Goal: Navigation & Orientation: Find specific page/section

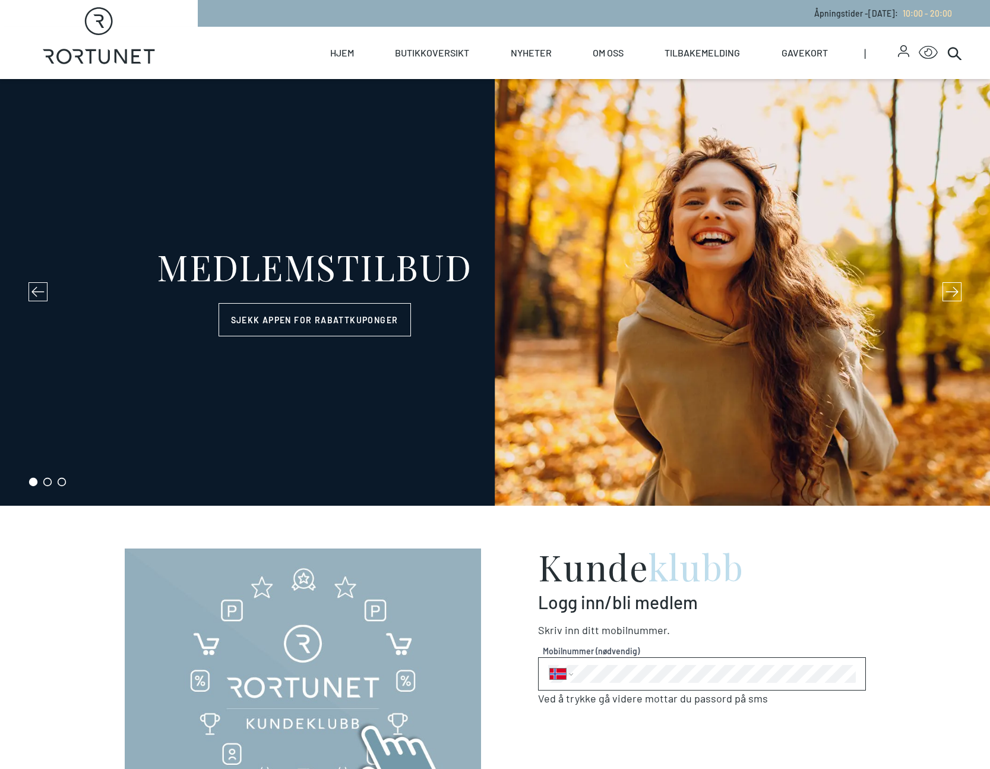
select select "NO"
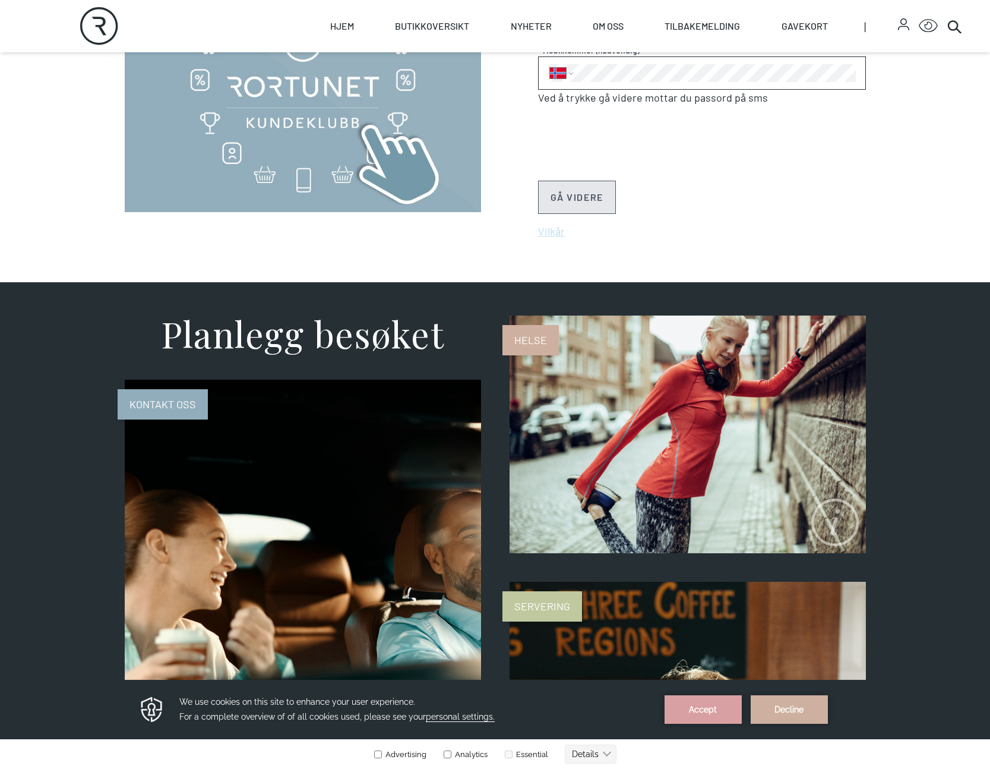
scroll to position [1714, 0]
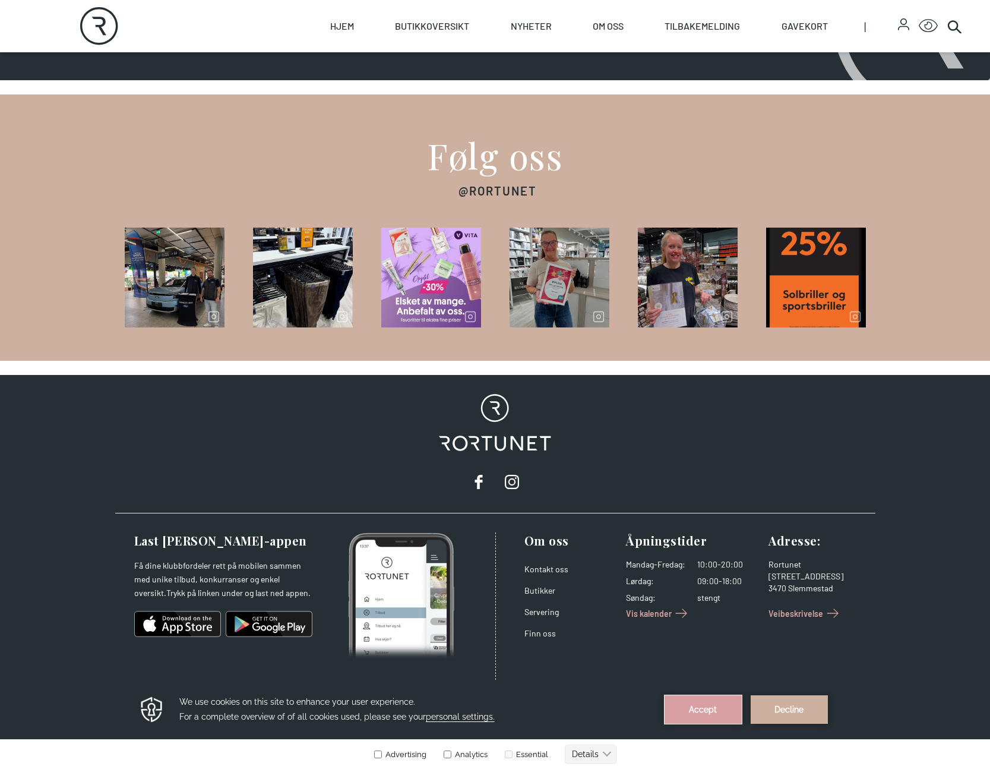
click at [697, 710] on button "Accept" at bounding box center [703, 709] width 77 height 29
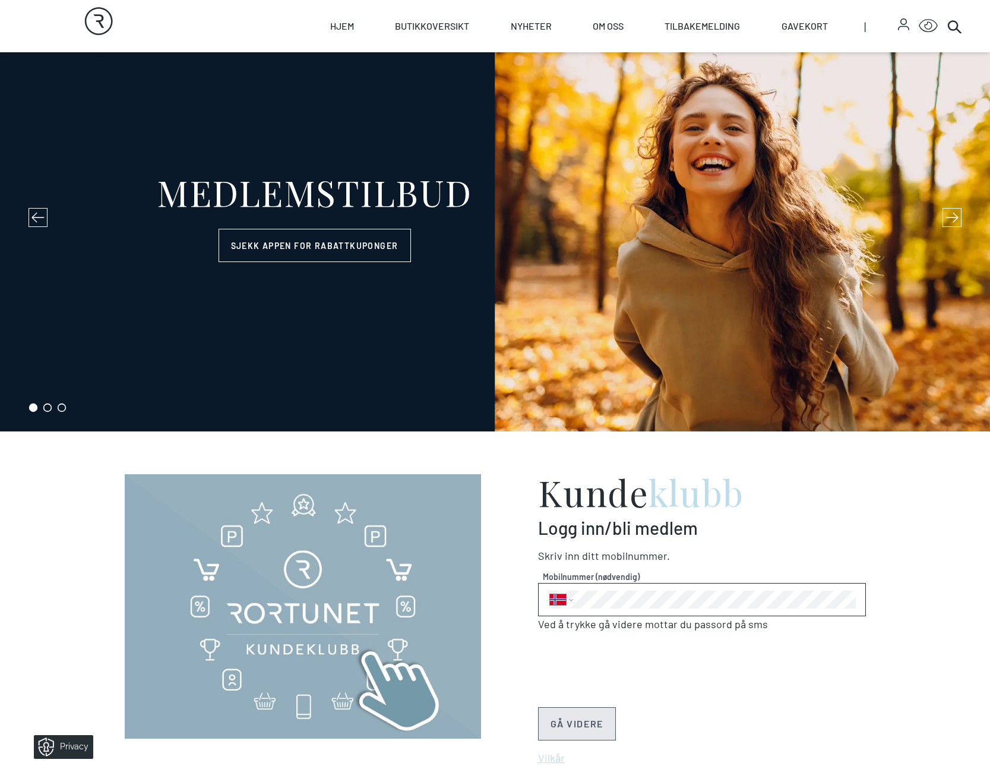
scroll to position [0, 0]
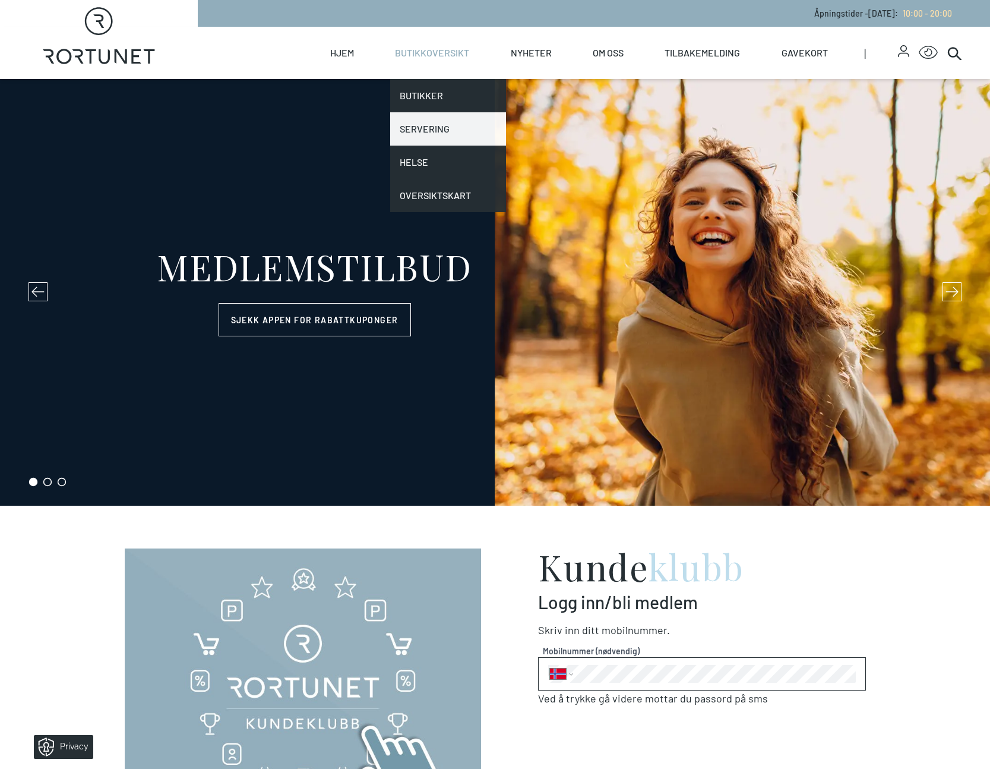
click at [435, 121] on link "Servering" at bounding box center [447, 128] width 115 height 33
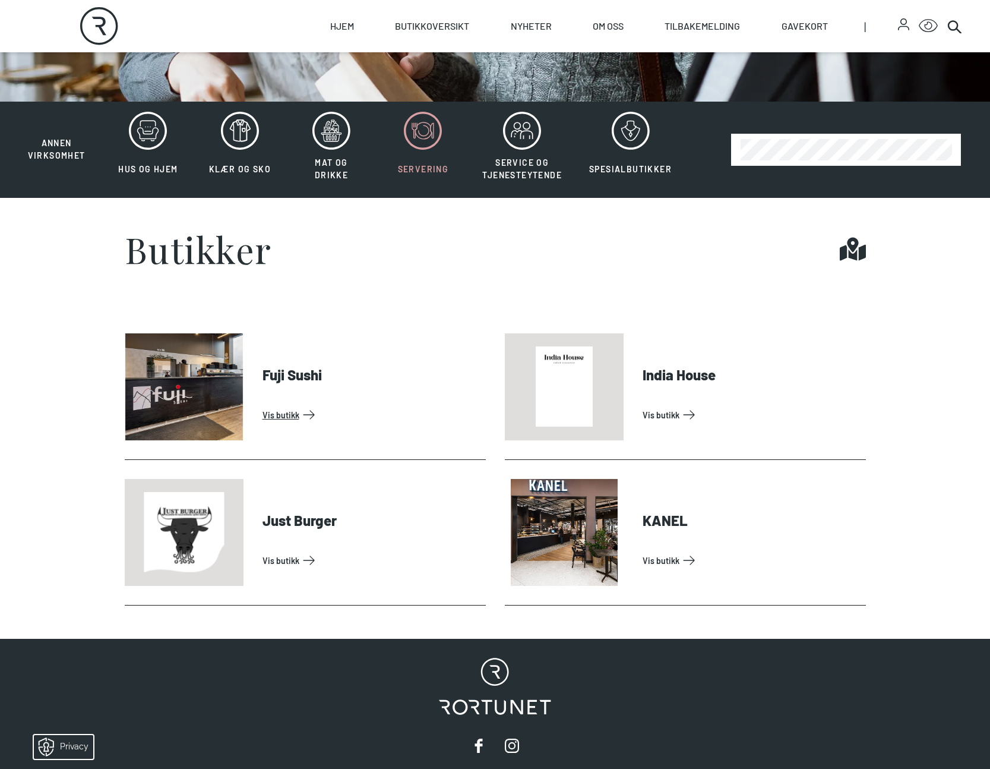
scroll to position [311, 0]
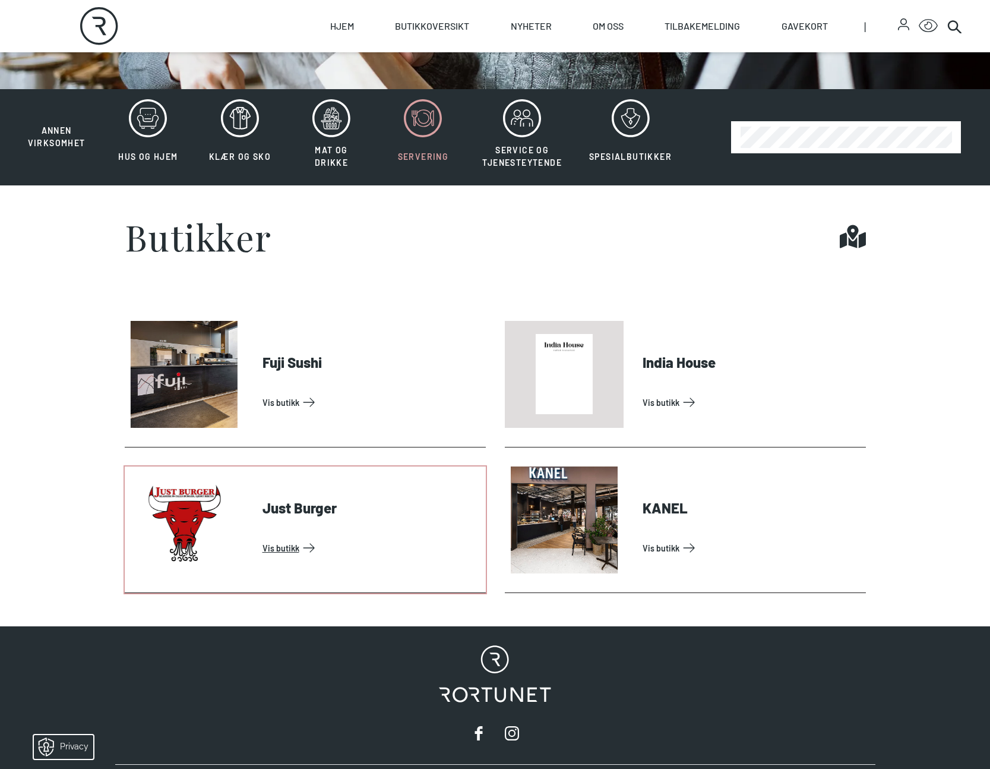
click at [279, 550] on link "Vis butikk" at bounding box center [372, 547] width 219 height 19
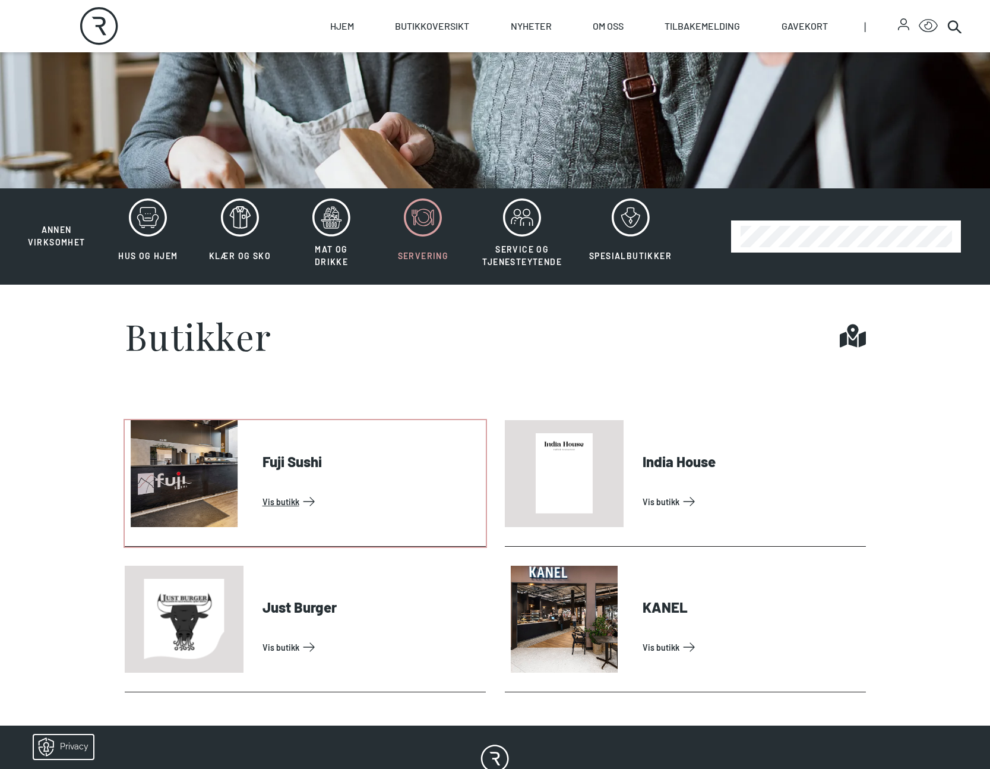
click at [288, 502] on link "Vis butikk" at bounding box center [372, 501] width 219 height 19
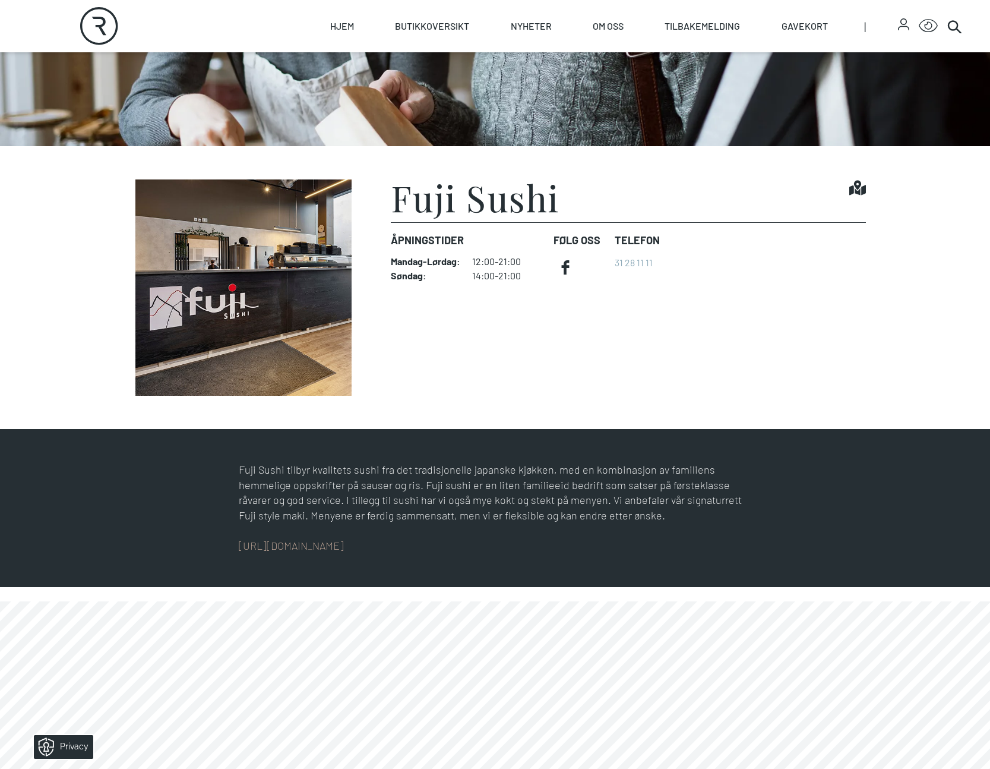
scroll to position [263, 0]
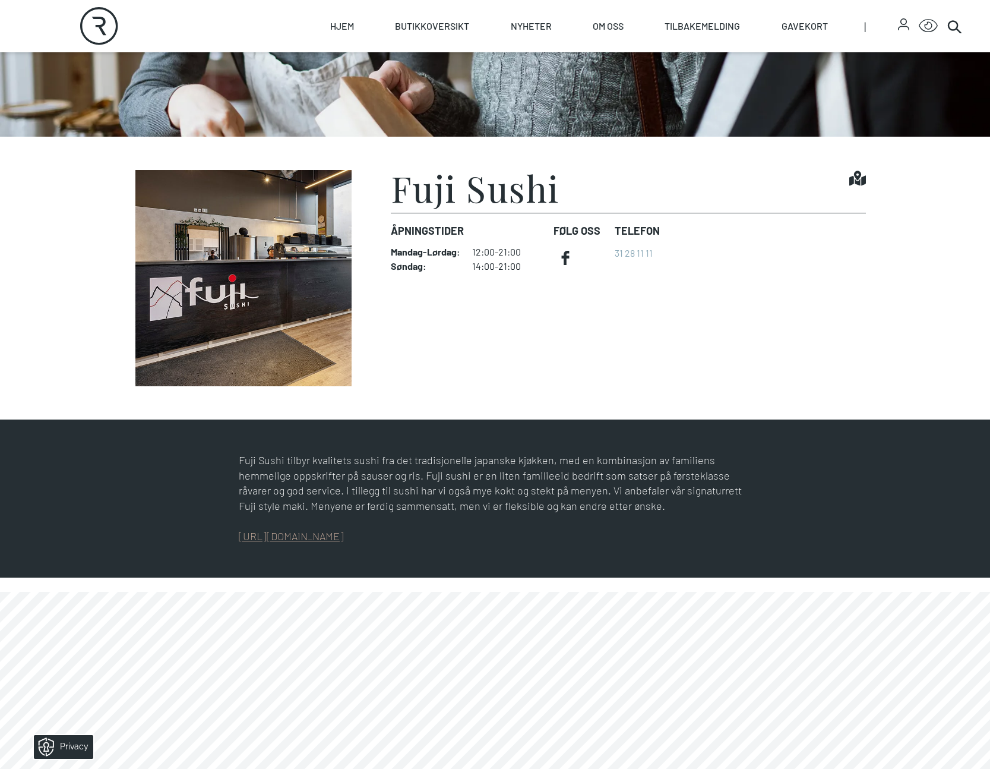
click at [324, 534] on link "[URL][DOMAIN_NAME]" at bounding box center [291, 535] width 105 height 13
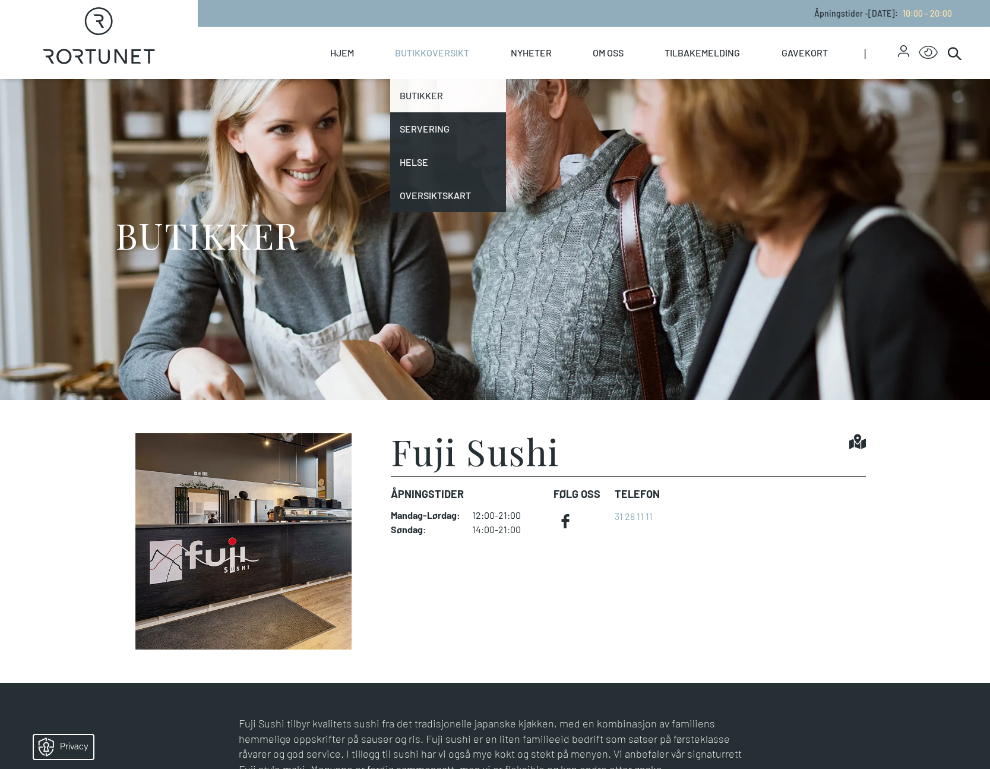
click at [438, 96] on link "Butikker" at bounding box center [447, 95] width 115 height 33
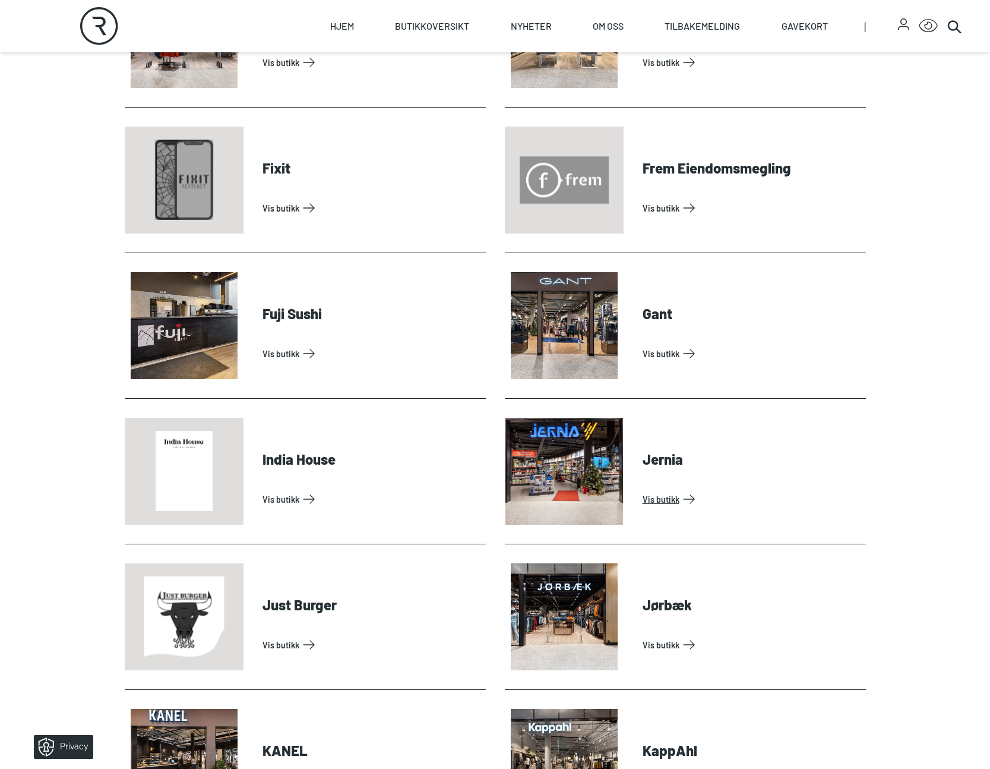
scroll to position [940, 0]
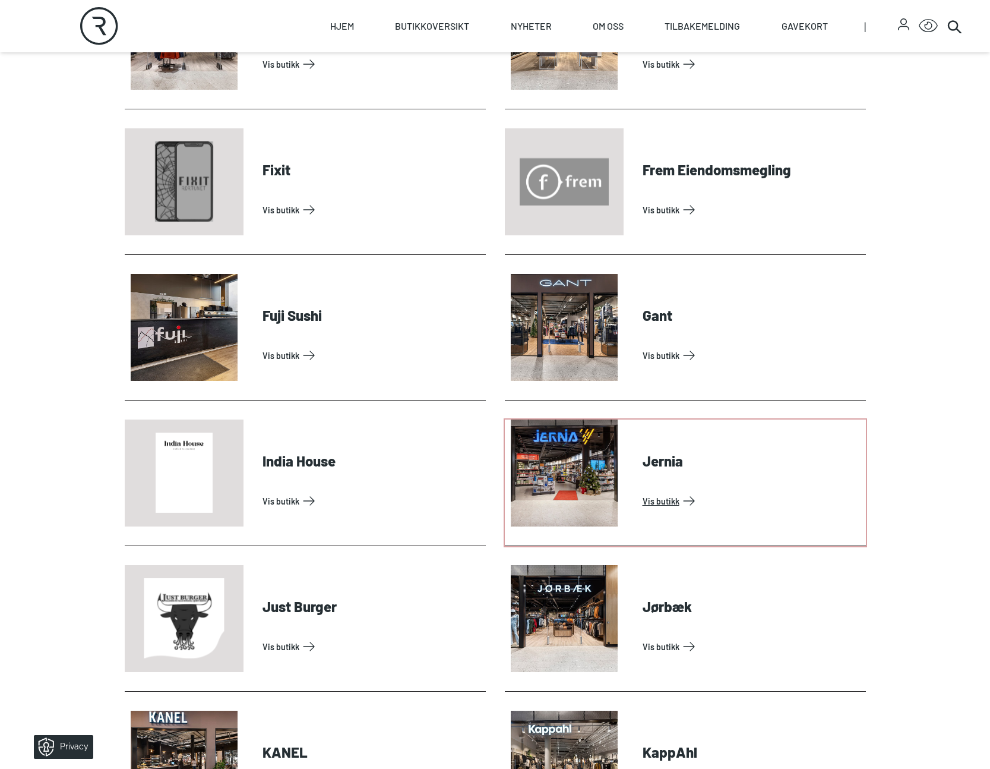
click at [643, 502] on link "Vis butikk" at bounding box center [752, 500] width 219 height 19
